Goal: Find specific page/section: Find specific page/section

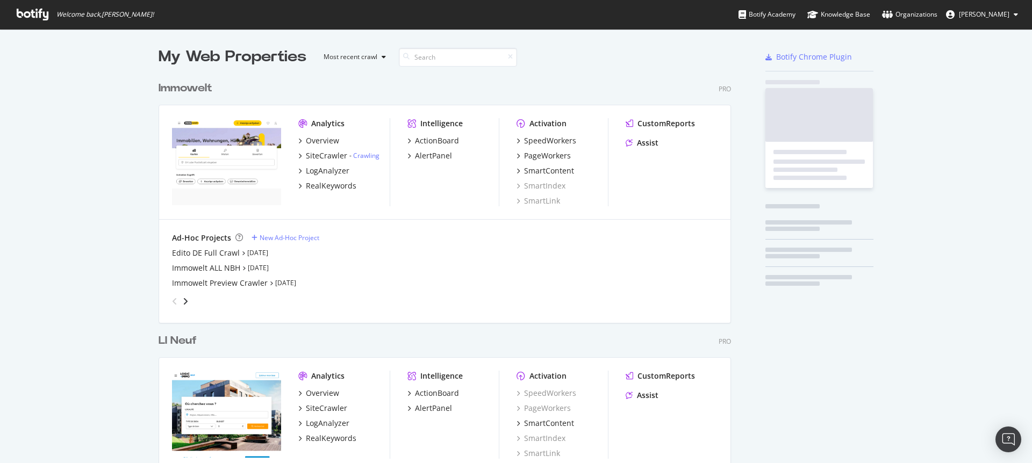
scroll to position [2864, 573]
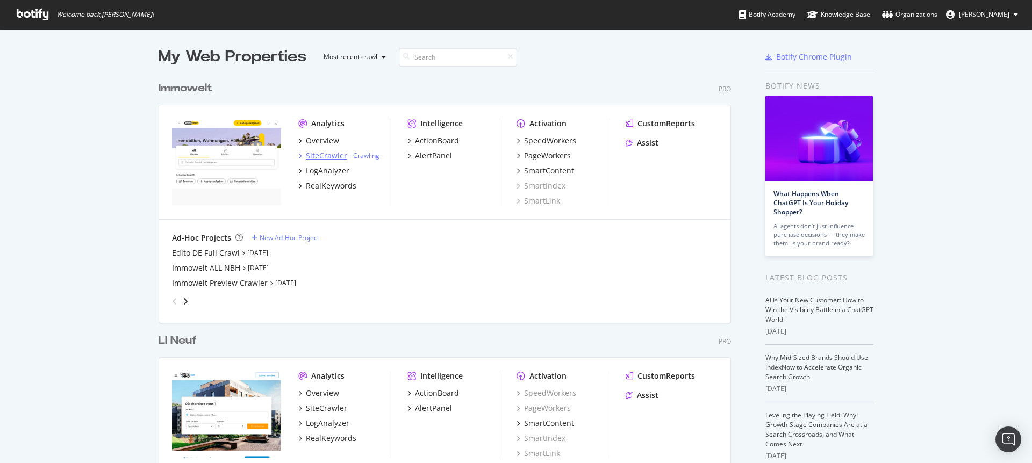
click at [328, 157] on div "SiteCrawler" at bounding box center [326, 155] width 41 height 11
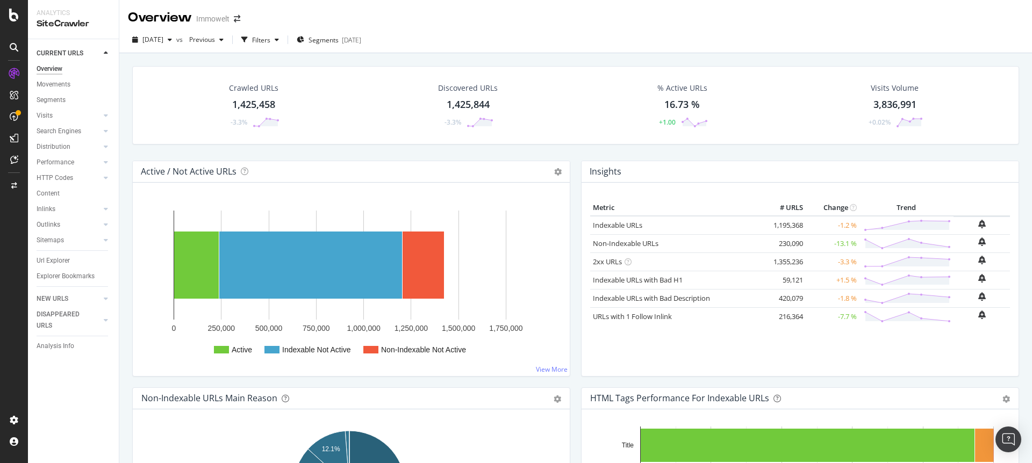
click at [264, 99] on div "1,425,458" at bounding box center [253, 105] width 43 height 14
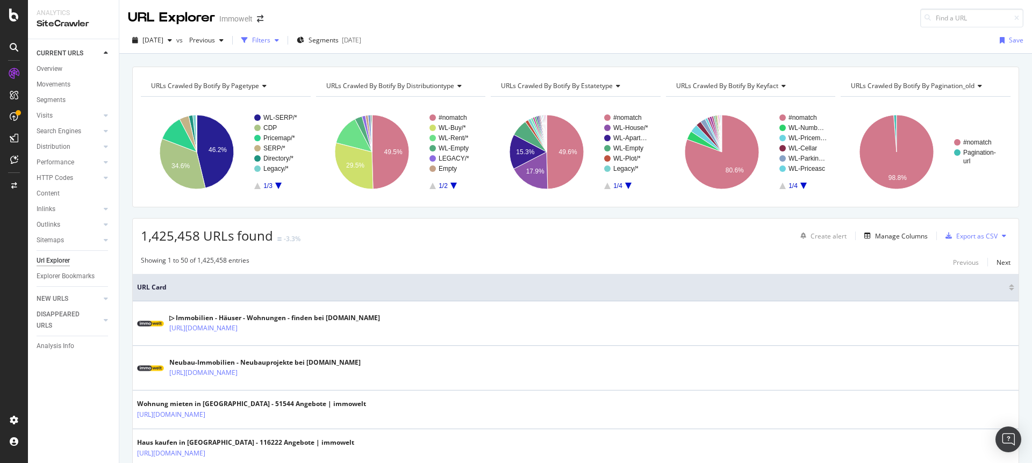
click at [270, 41] on div "Filters" at bounding box center [261, 39] width 18 height 9
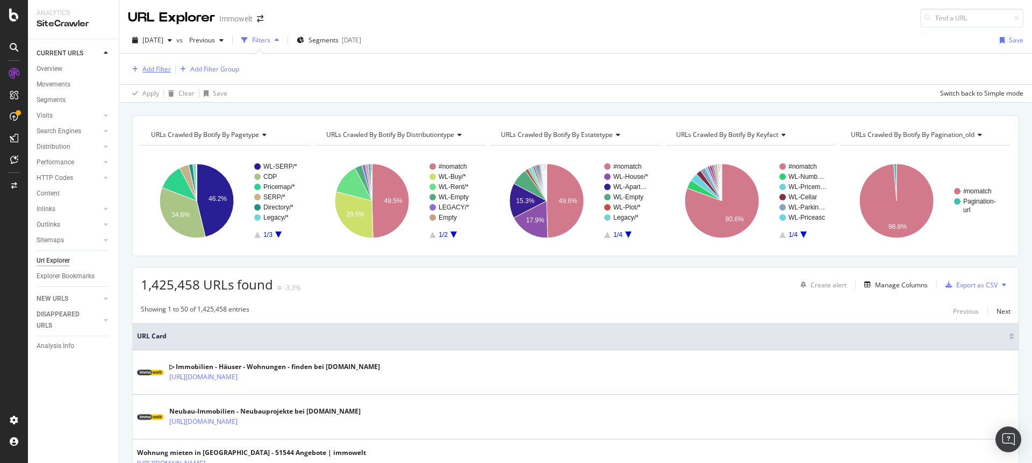
click at [167, 72] on div "Add Filter" at bounding box center [156, 68] width 28 height 9
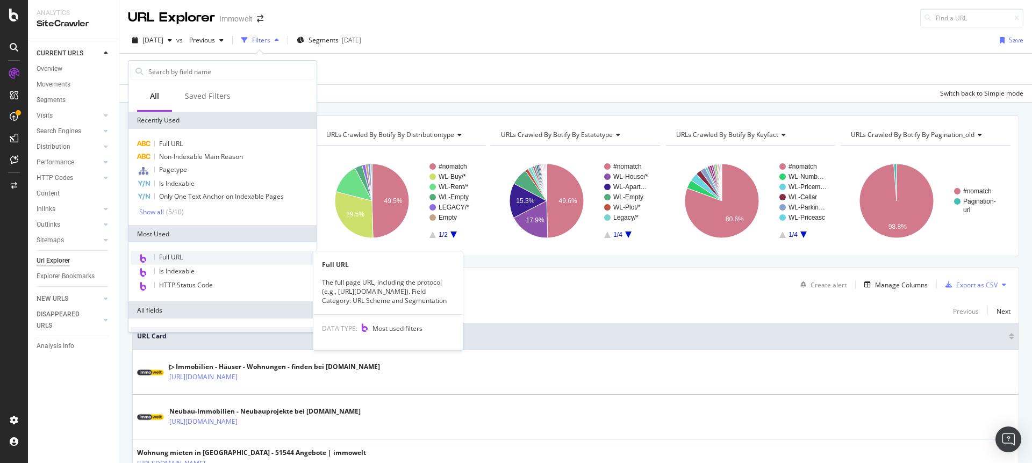
click at [168, 257] on span "Full URL" at bounding box center [171, 257] width 24 height 9
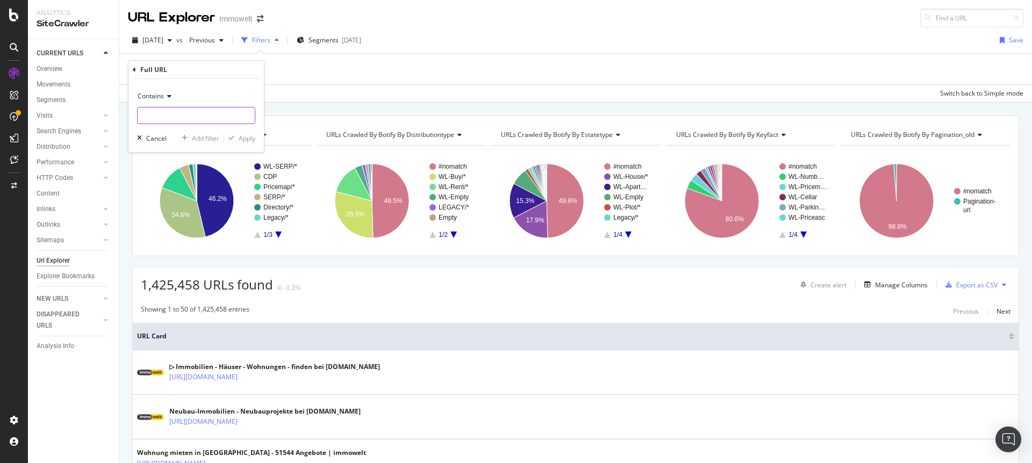
click at [186, 117] on input "text" at bounding box center [196, 115] width 117 height 17
paste input "[URL][DOMAIN_NAME]"
type input "[URL][DOMAIN_NAME]"
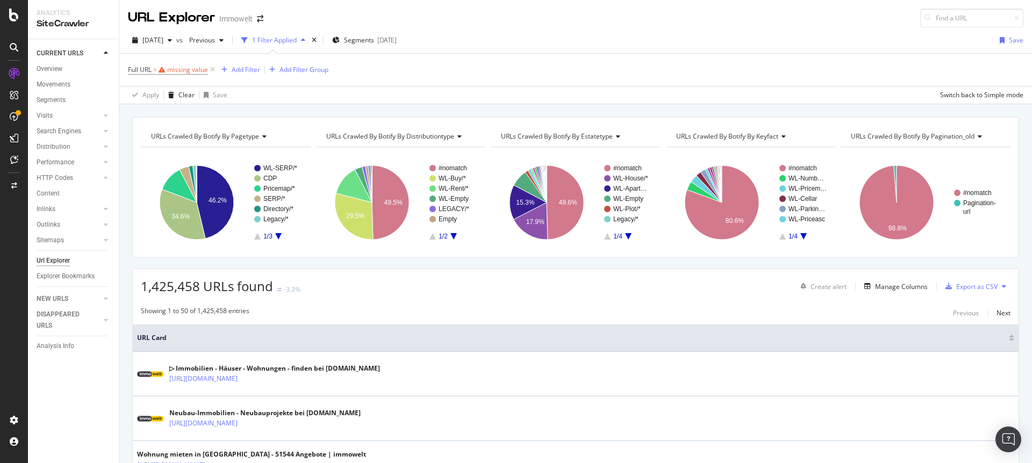
click at [490, 39] on div "[DATE] vs Previous 1 Filter Applied Segments [DATE] Save" at bounding box center [575, 42] width 913 height 21
click at [187, 70] on div "missing value" at bounding box center [187, 69] width 41 height 9
click at [197, 116] on input "text" at bounding box center [196, 114] width 117 height 17
paste input "[URL][DOMAIN_NAME]"
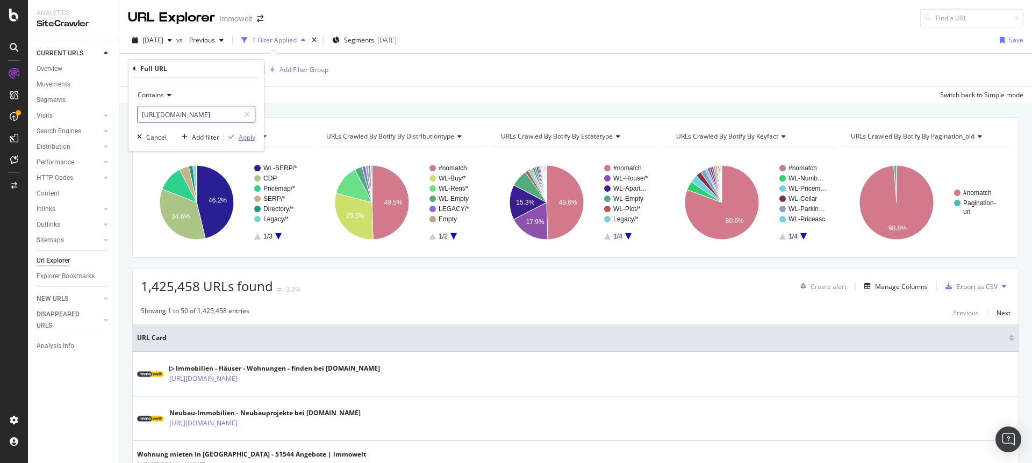
type input "[URL][DOMAIN_NAME]"
click at [245, 142] on button "Apply" at bounding box center [239, 137] width 31 height 11
